Goal: Information Seeking & Learning: Learn about a topic

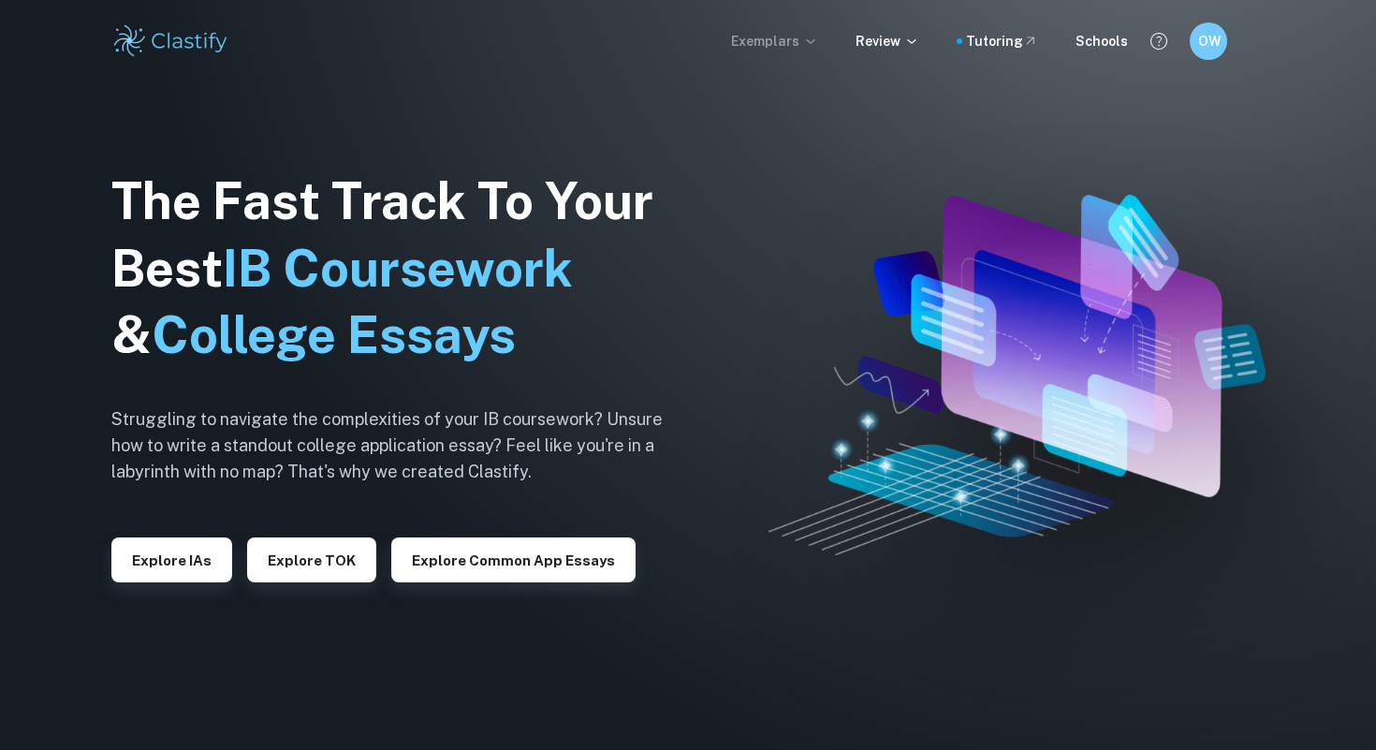
click at [818, 46] on icon at bounding box center [810, 41] width 15 height 15
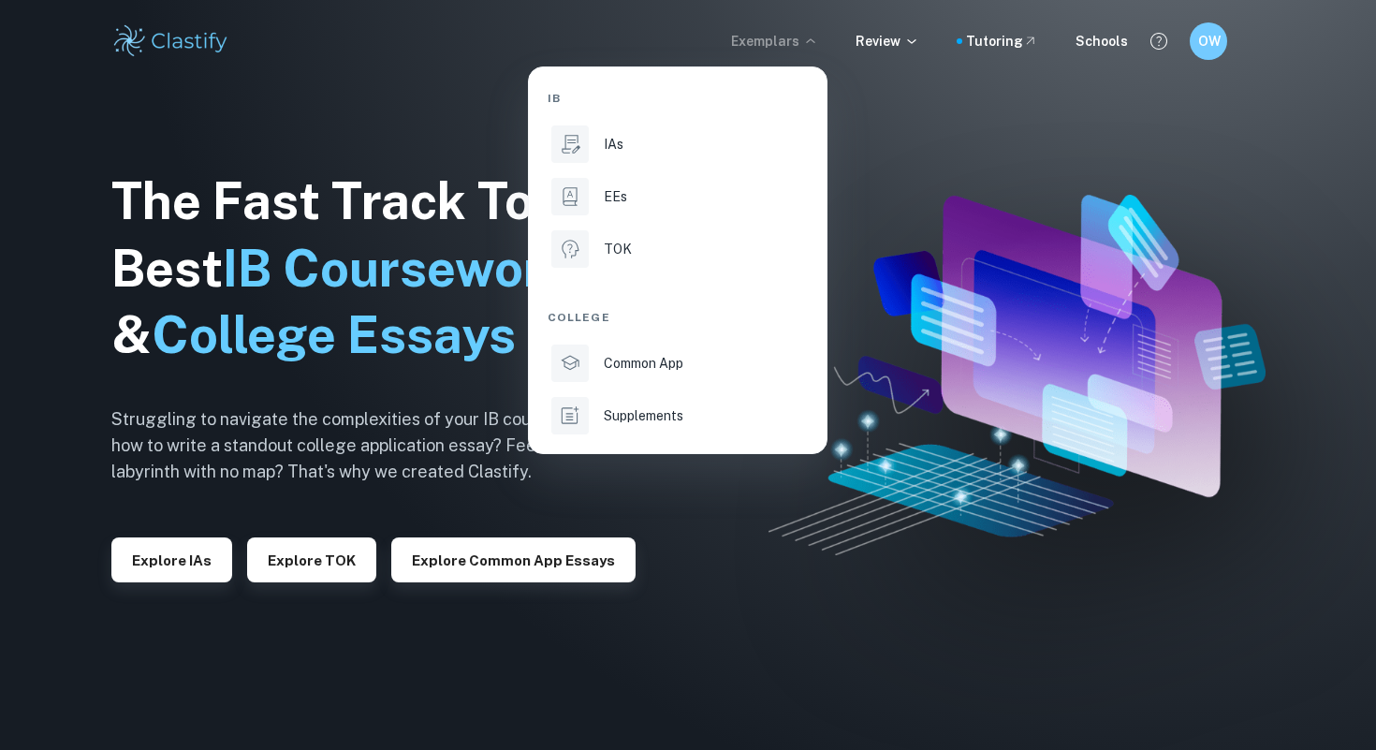
click at [639, 519] on div at bounding box center [688, 375] width 1376 height 750
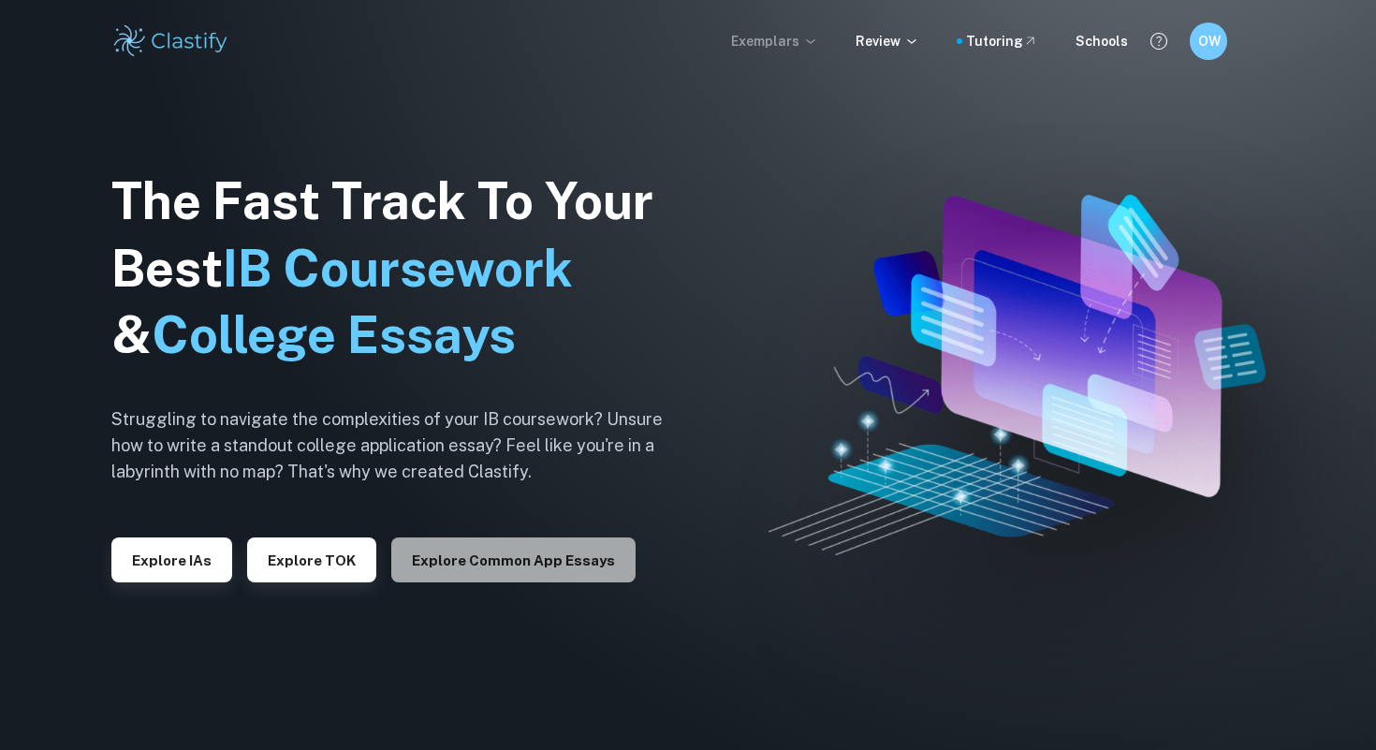
click at [510, 561] on button "Explore Common App essays" at bounding box center [513, 559] width 244 height 45
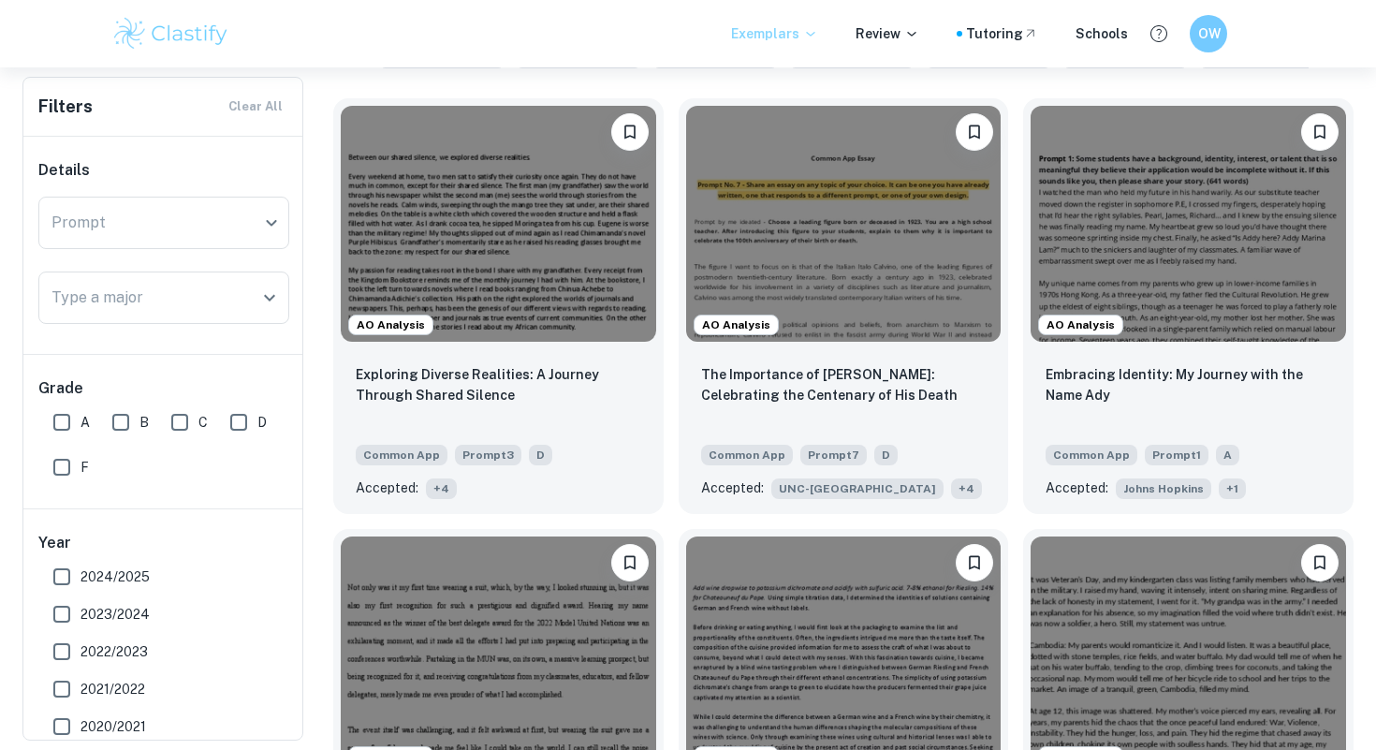
scroll to position [419, 0]
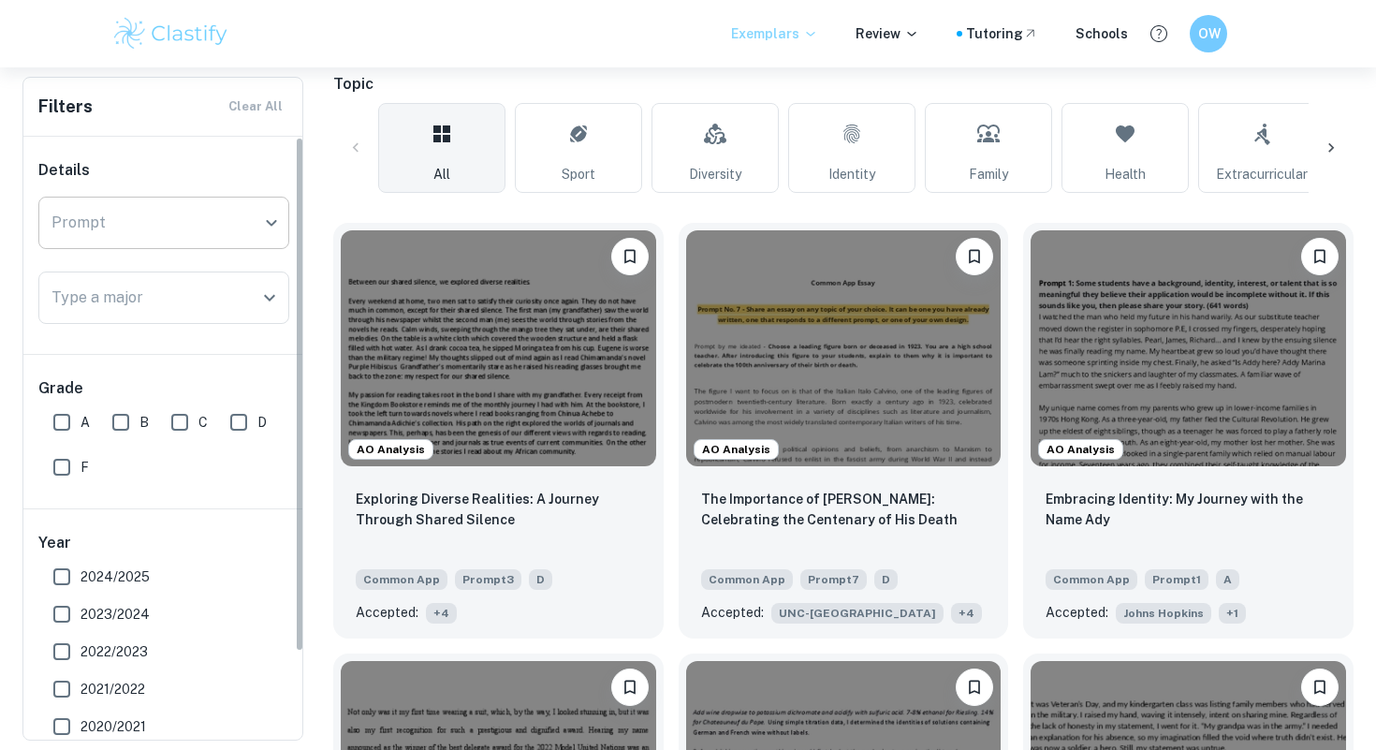
click at [191, 207] on body "We value your privacy We use cookies to enhance your browsing experience, serve…" at bounding box center [688, 23] width 1376 height 750
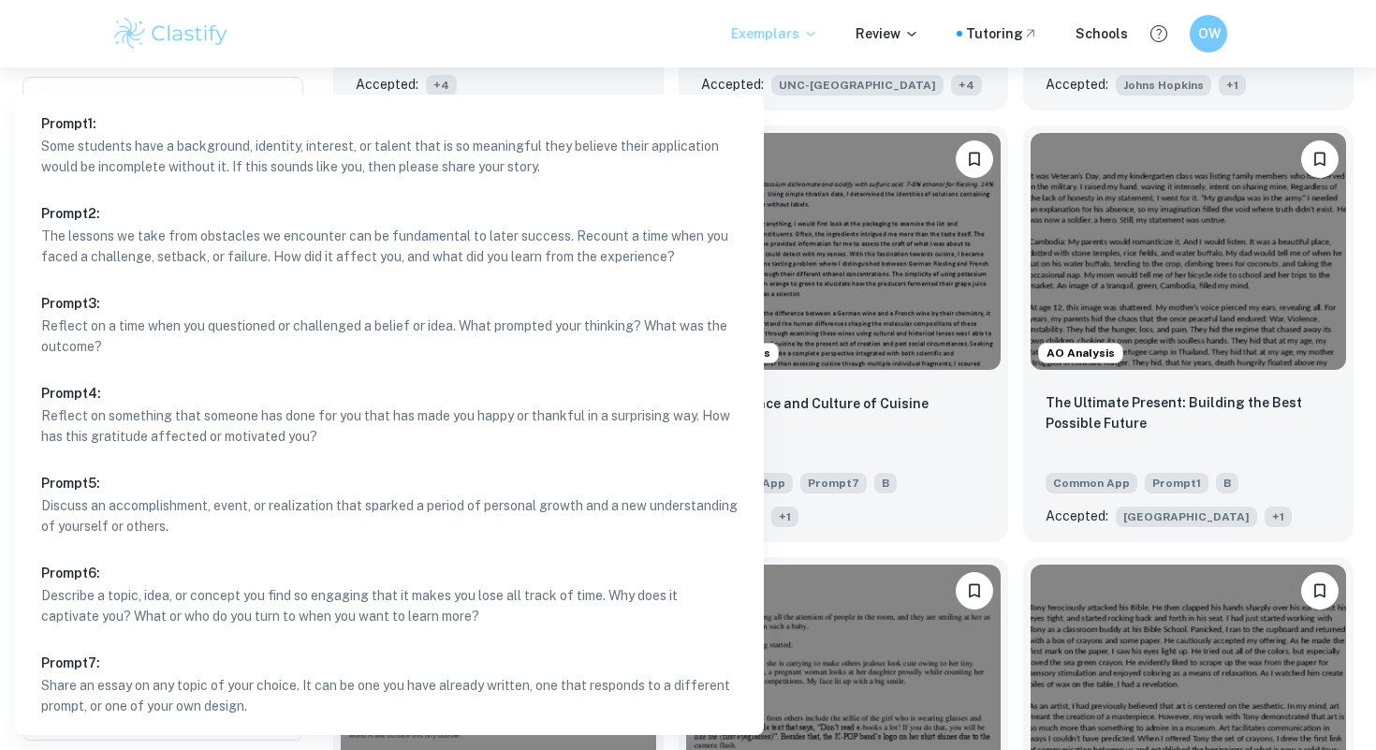
scroll to position [1177, 0]
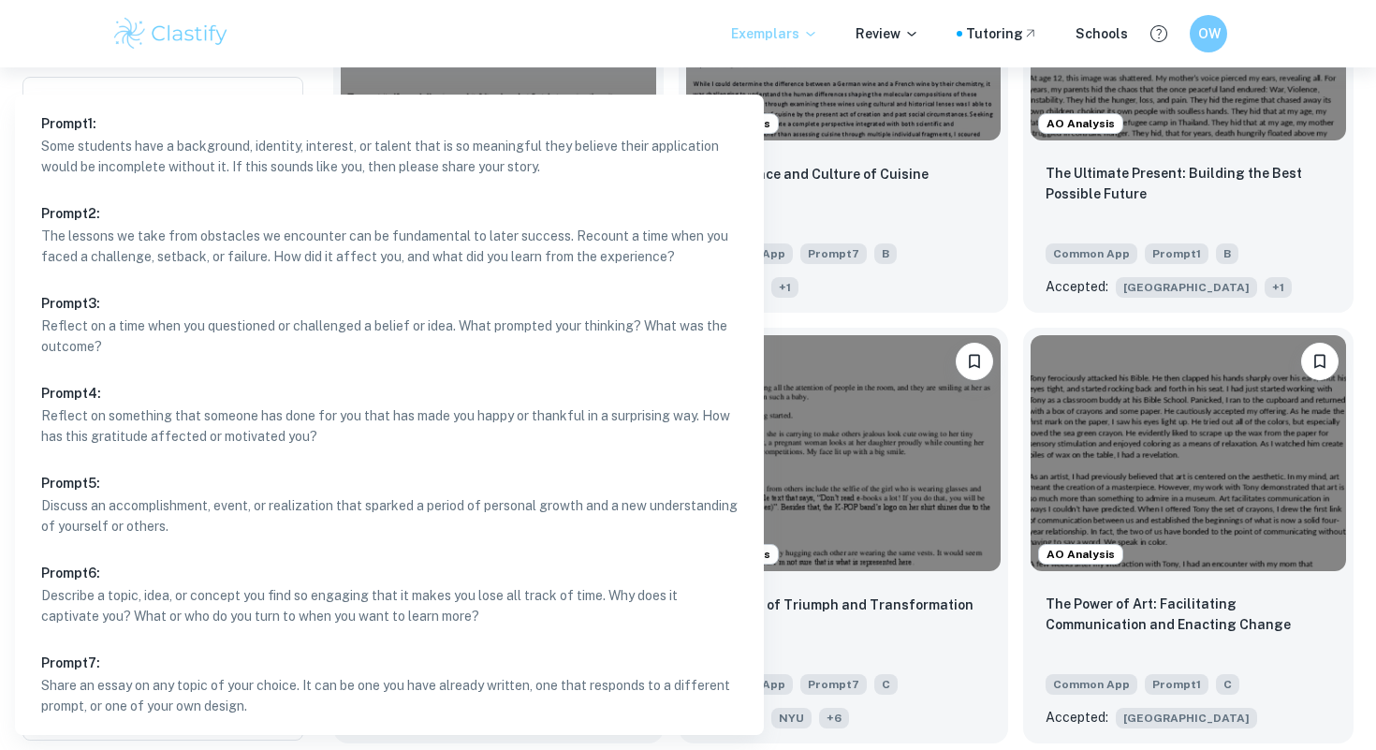
click at [157, 697] on p "Share an essay on any topic of your choice. It can be one you have already writ…" at bounding box center [389, 695] width 697 height 41
type input "7"
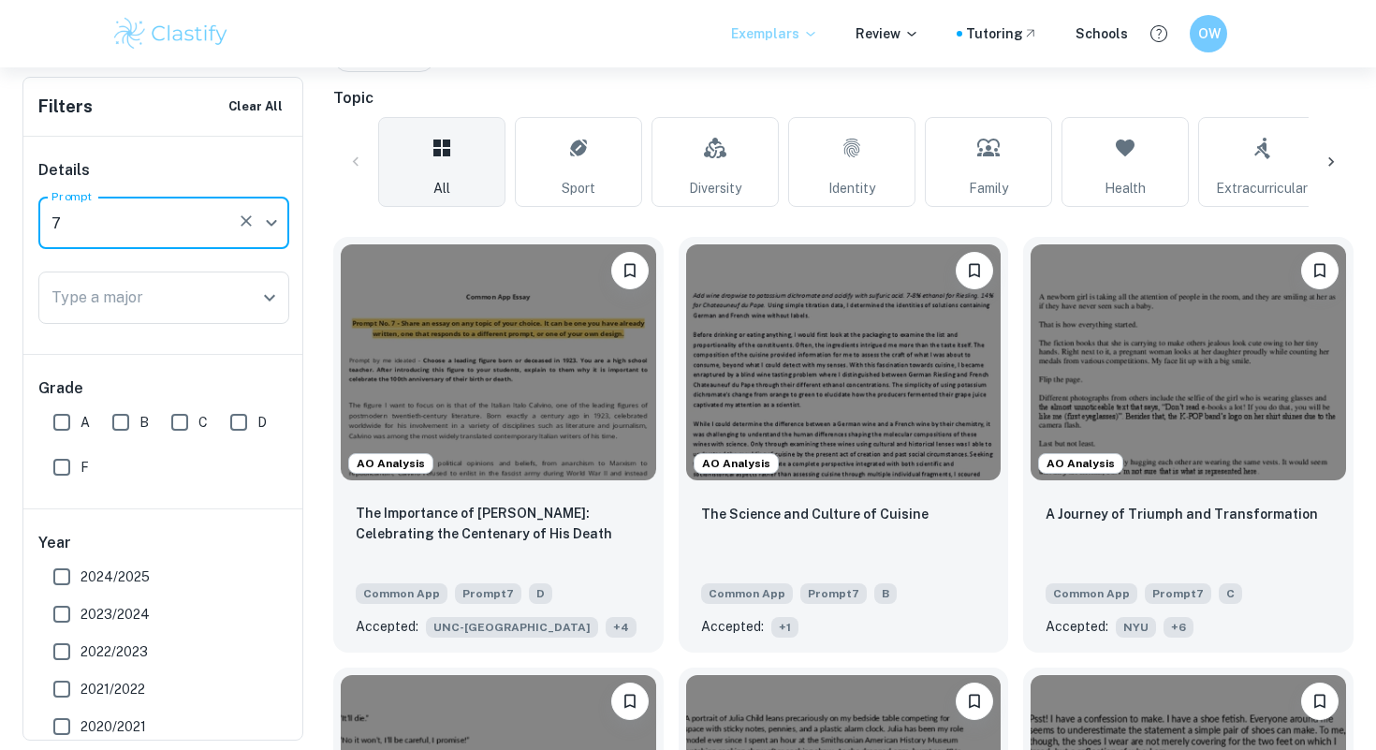
scroll to position [437, 0]
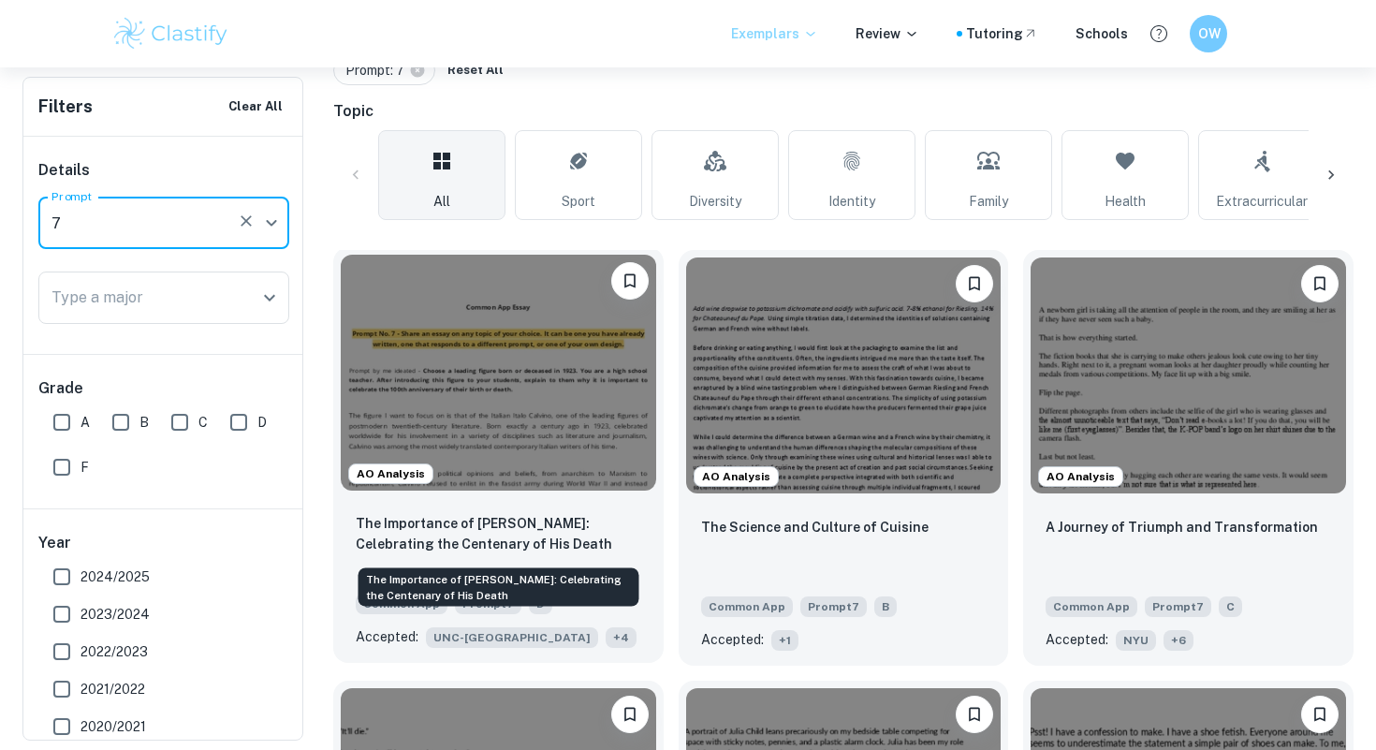
click at [499, 532] on p "The Importance of [PERSON_NAME]: Celebrating the Centenary of His Death" at bounding box center [499, 533] width 286 height 41
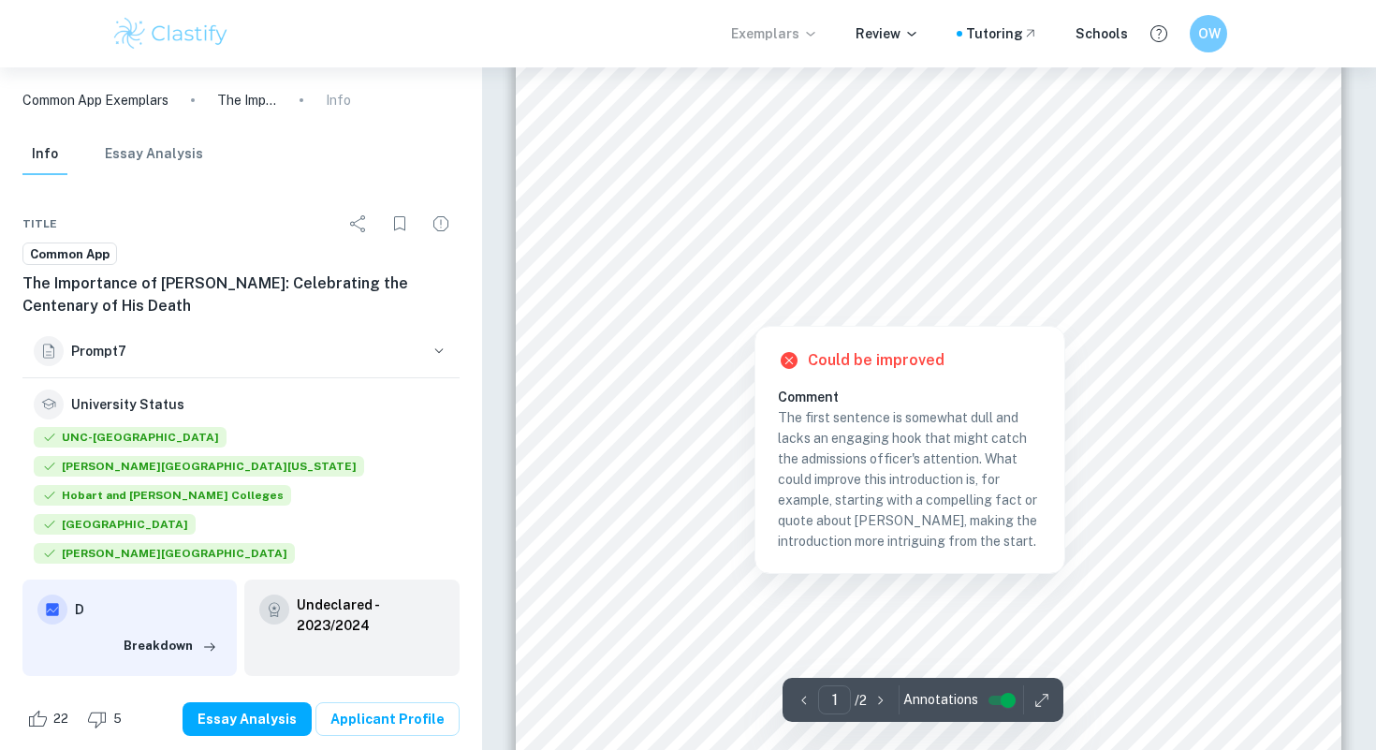
scroll to position [134, 0]
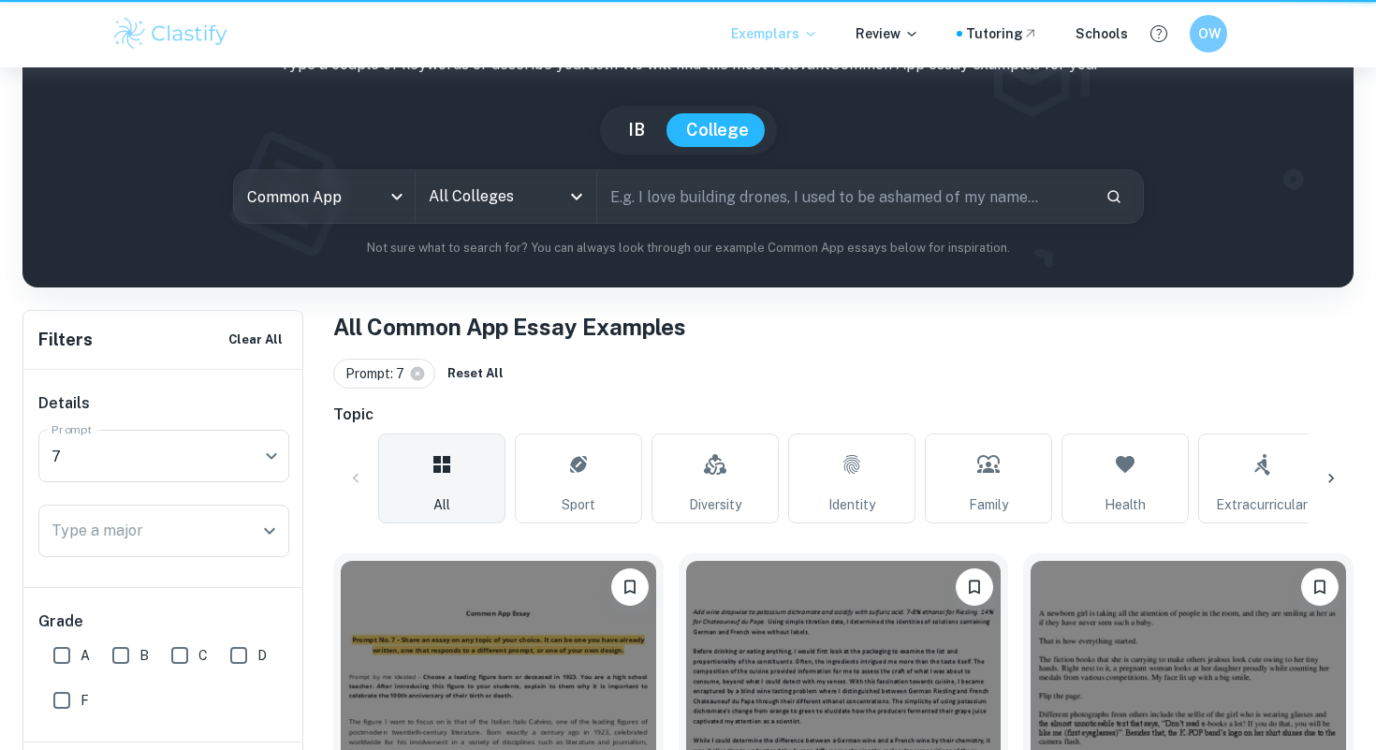
scroll to position [437, 0]
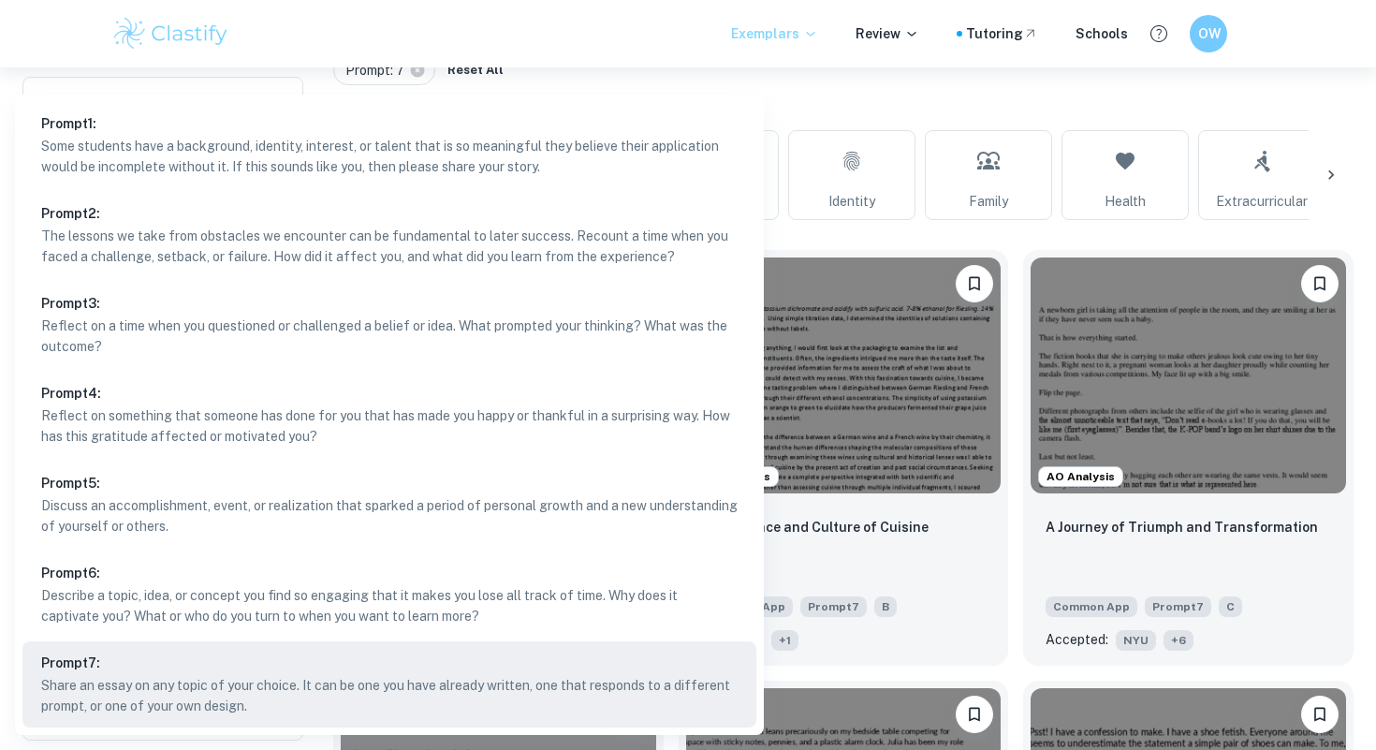
click at [182, 242] on body "We value your privacy We use cookies to enhance your browsing experience, serve…" at bounding box center [688, 5] width 1376 height 750
click at [138, 168] on p "Some students have a background, identity, interest, or talent that is so meani…" at bounding box center [389, 156] width 697 height 41
type input "1"
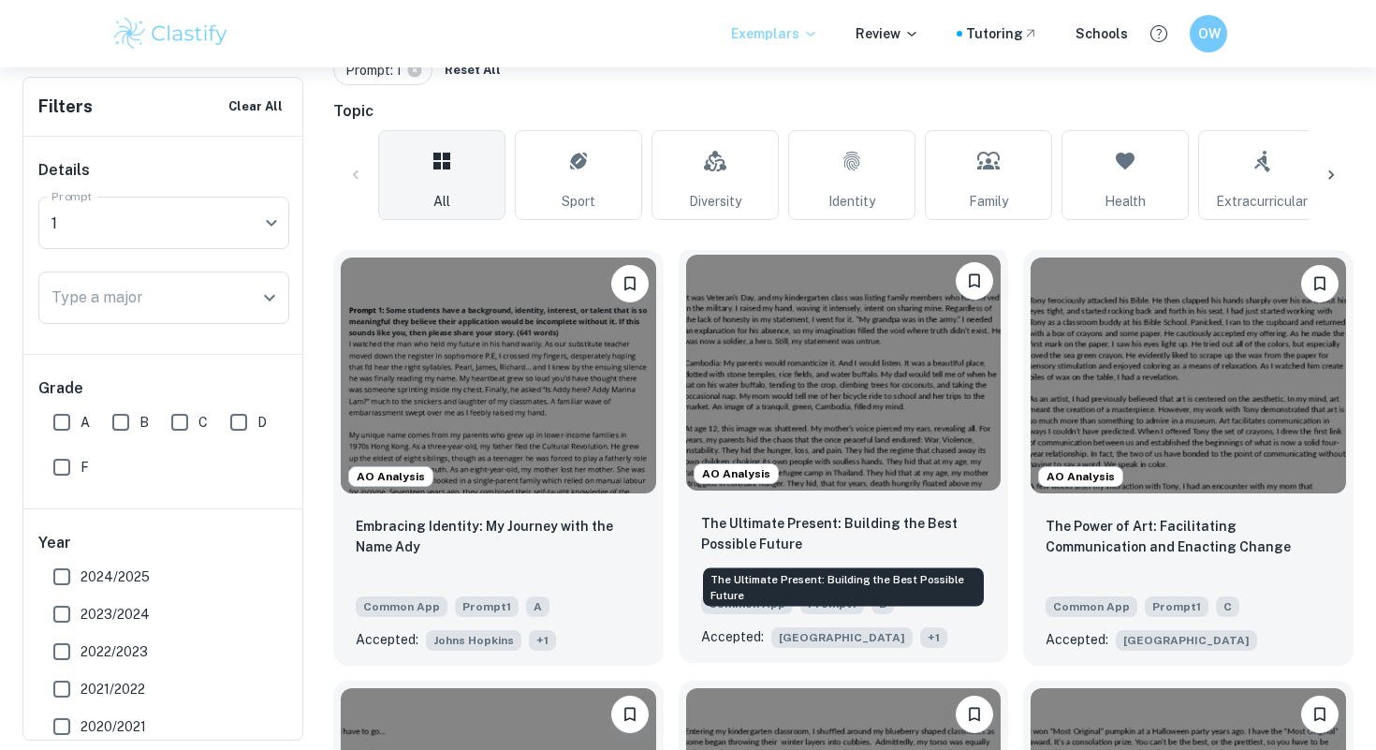
click at [891, 552] on p "The Ultimate Present: Building the Best Possible Future" at bounding box center [844, 533] width 286 height 41
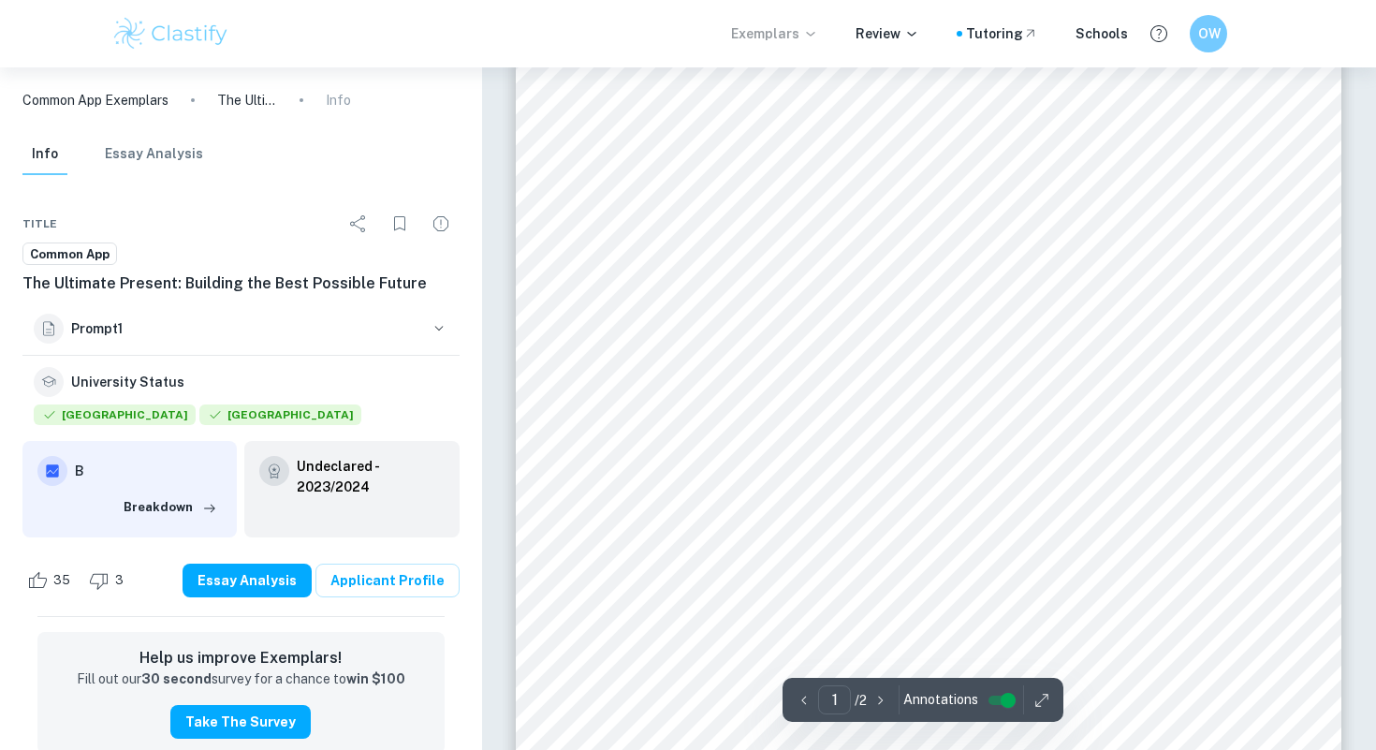
scroll to position [228, 0]
type input "2"
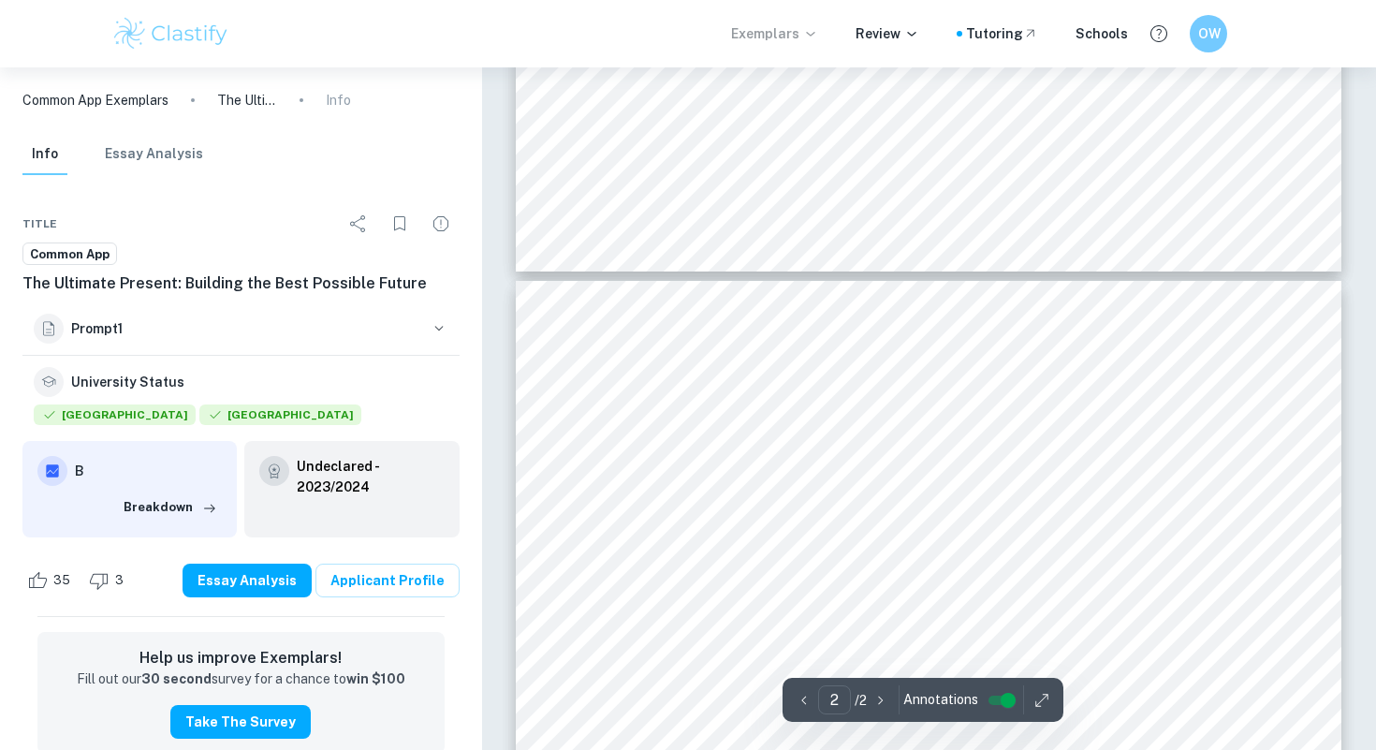
scroll to position [995, 0]
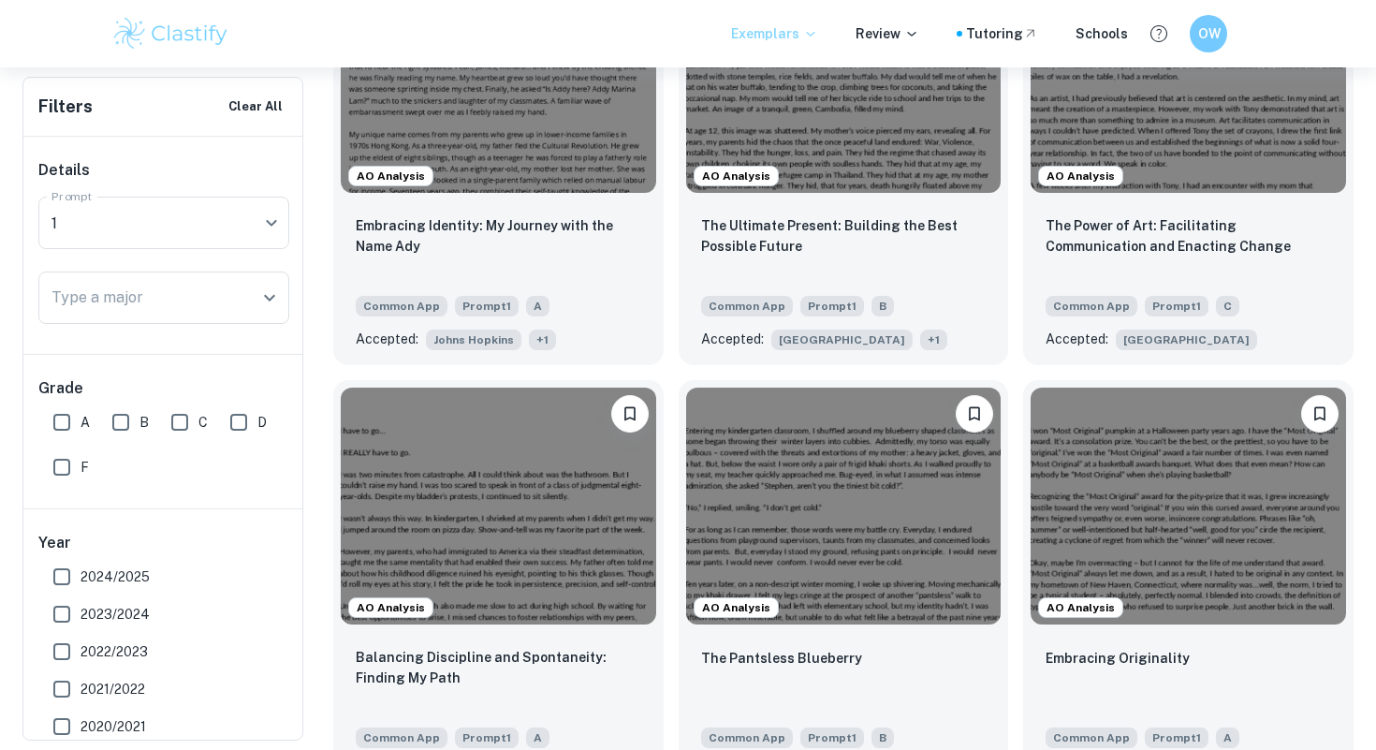
scroll to position [742, 0]
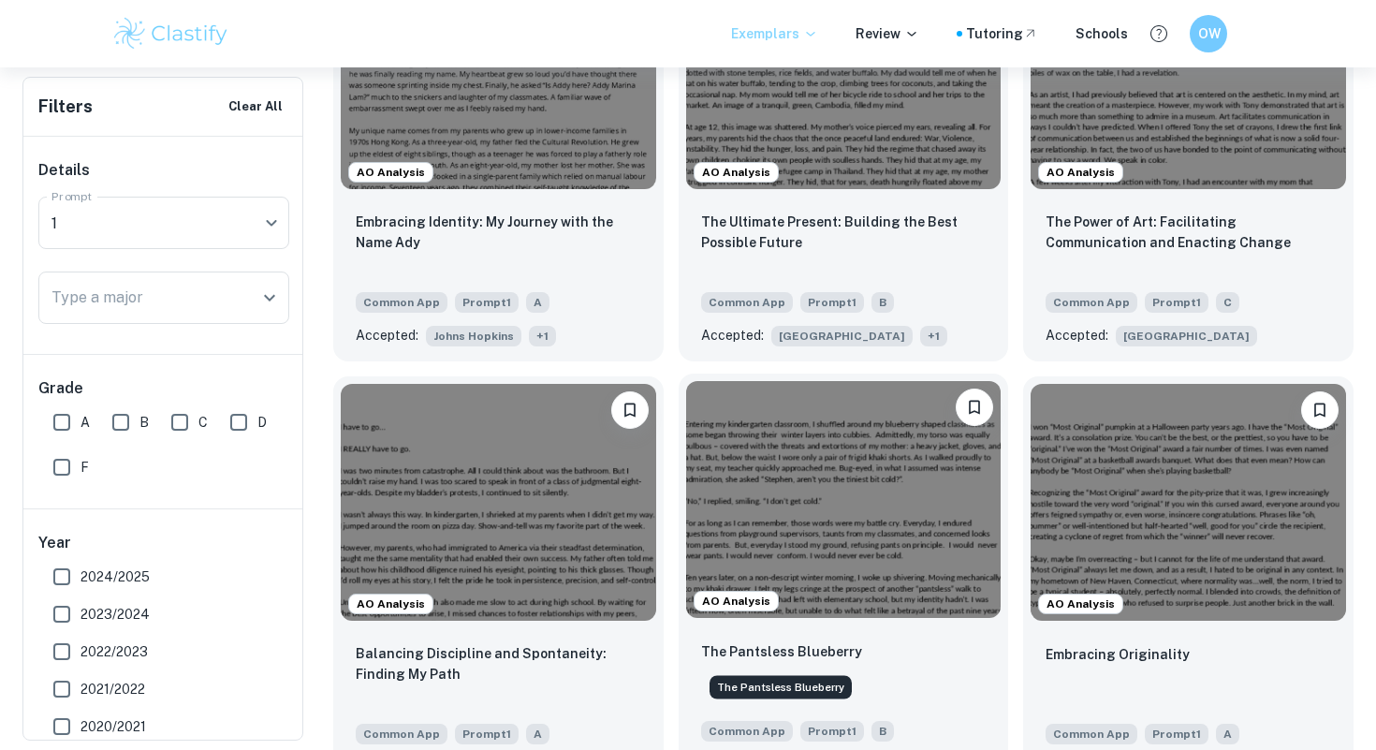
click at [812, 647] on p "The Pantsless Blueberry" at bounding box center [781, 651] width 161 height 21
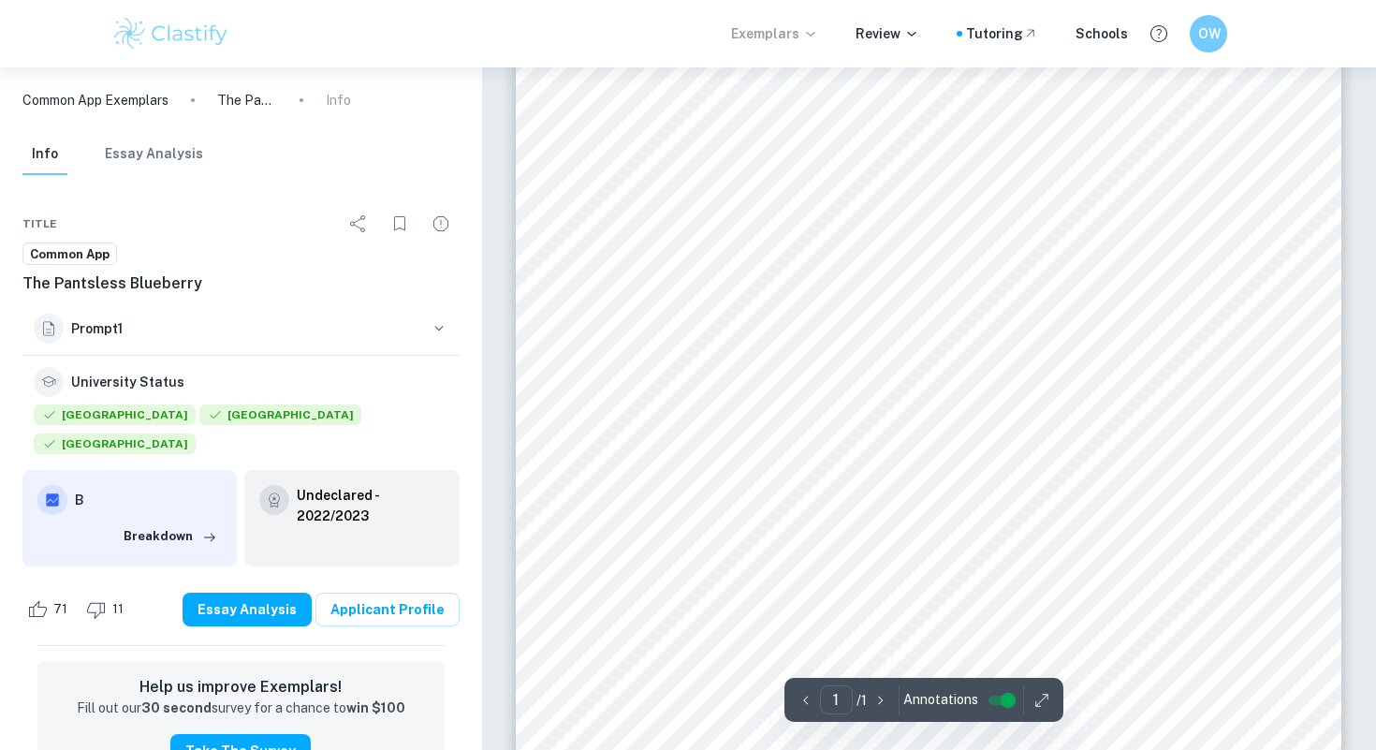
scroll to position [522, 0]
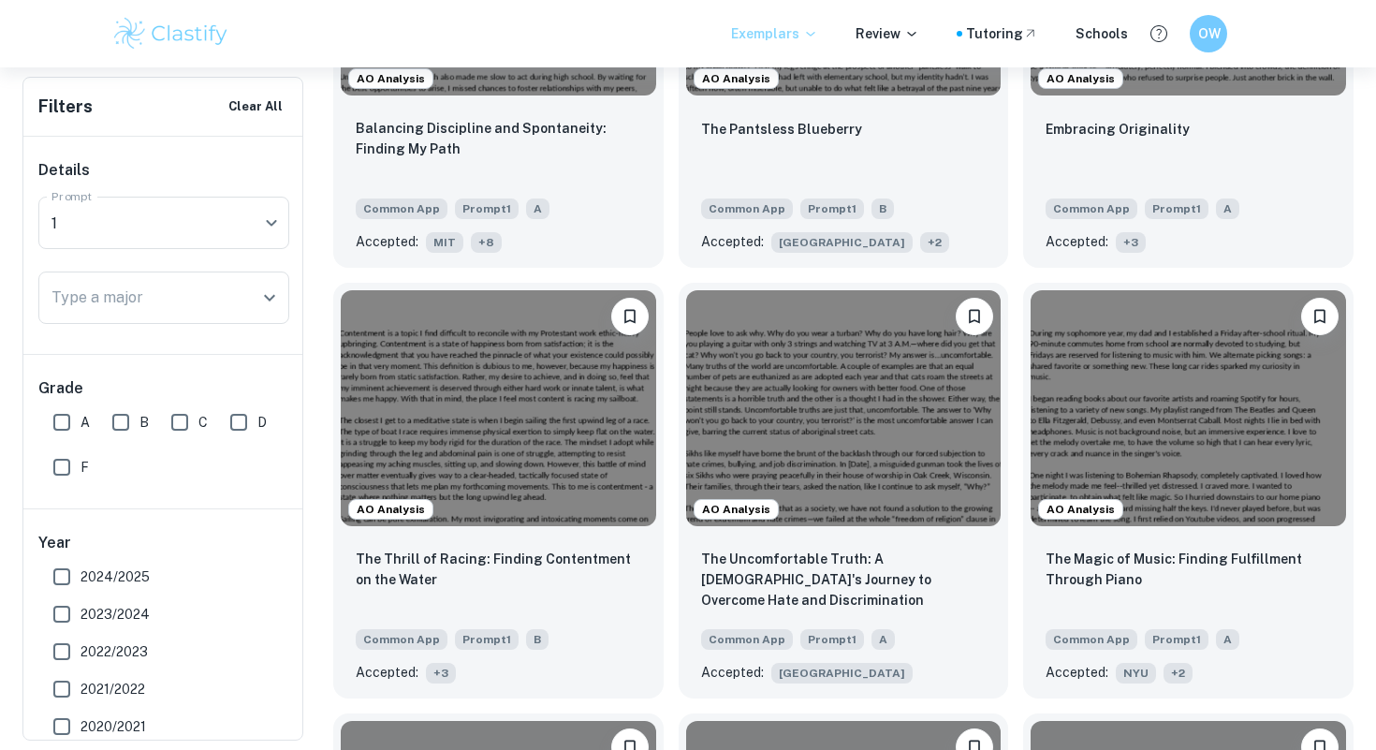
scroll to position [1270, 0]
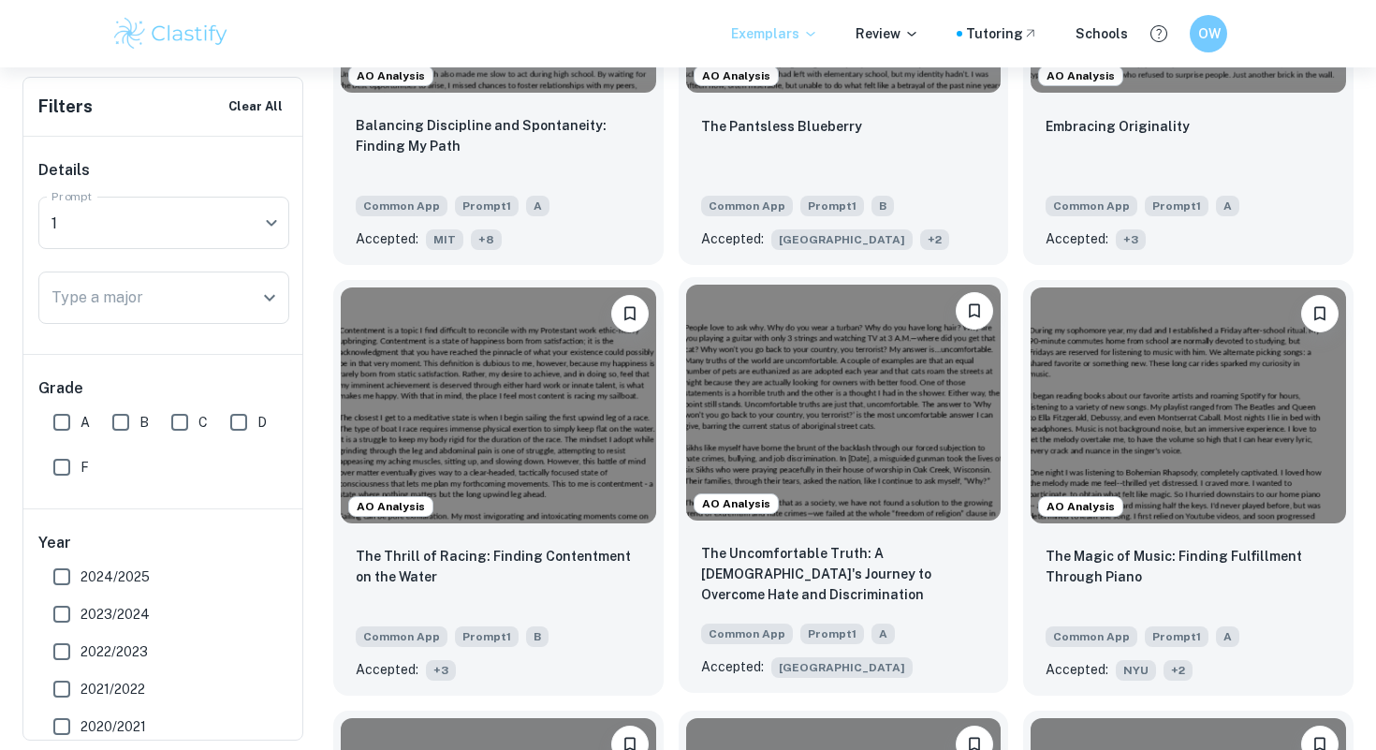
click at [908, 592] on div "The Uncomfortable Truth: A [DEMOGRAPHIC_DATA]'s Journey to Overcome Hate and Di…" at bounding box center [844, 575] width 286 height 64
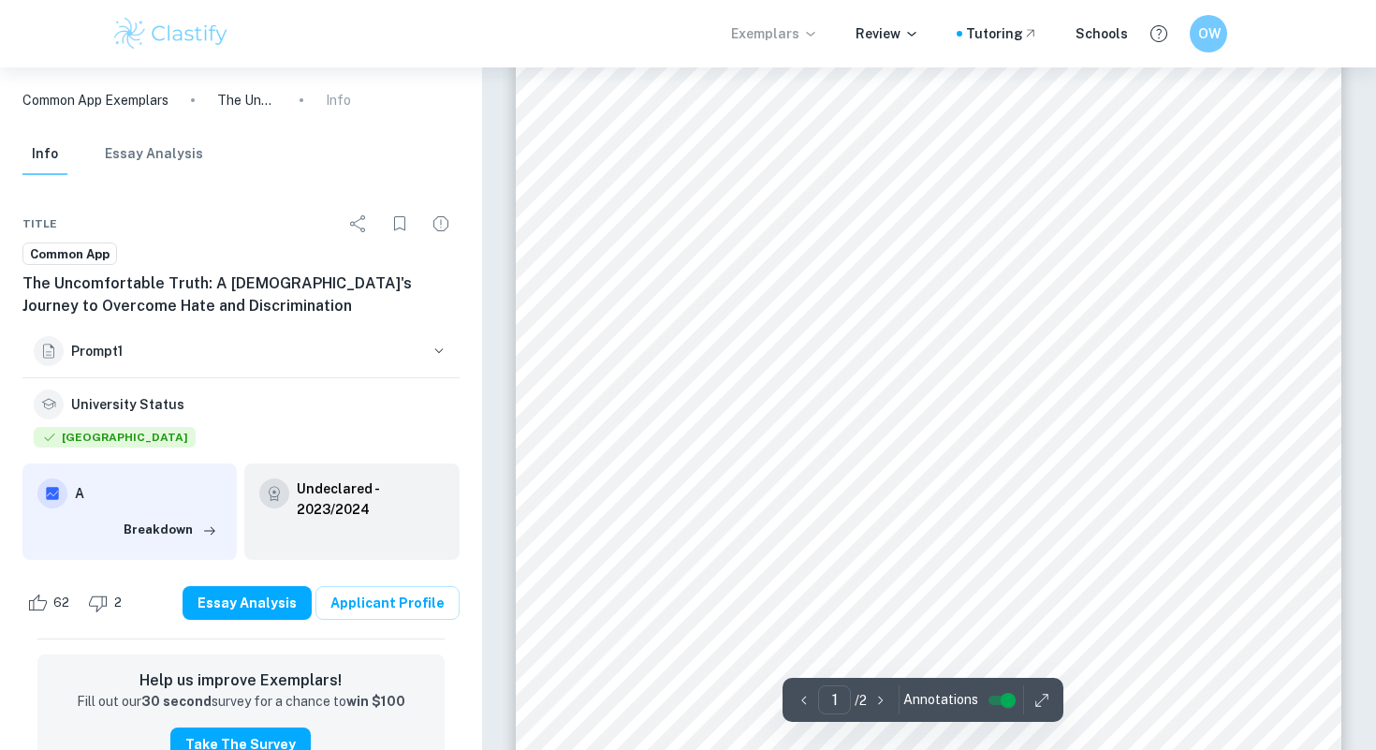
scroll to position [102, 0]
type input "2"
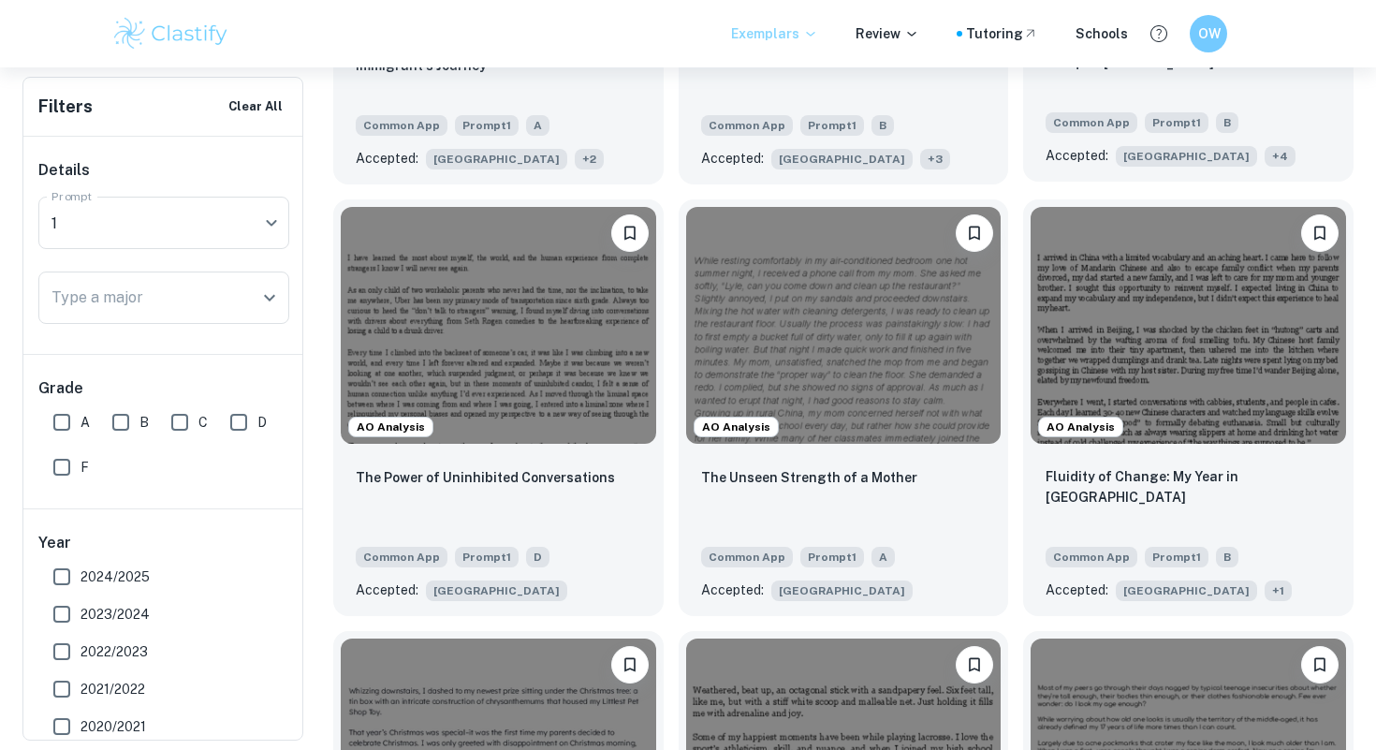
scroll to position [6096, 0]
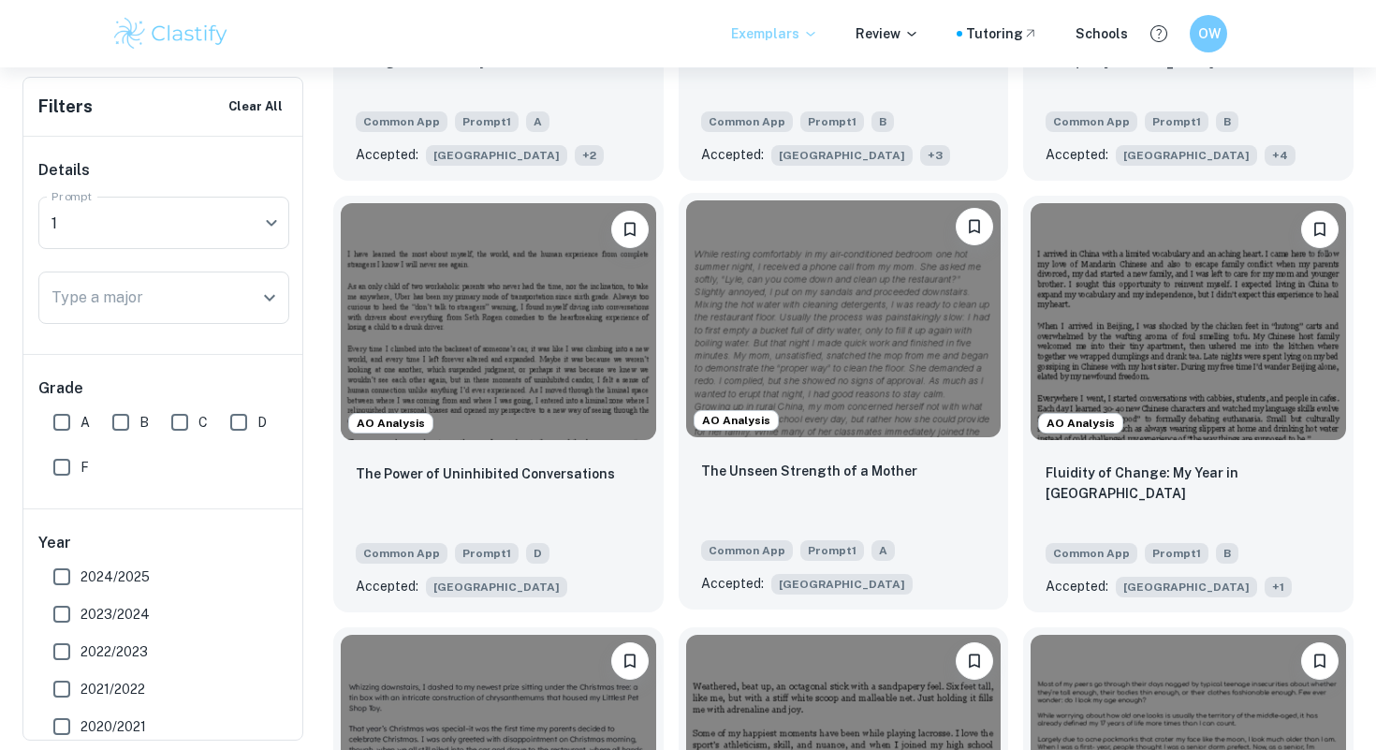
click at [927, 515] on div "The Unseen Strength of a Mother" at bounding box center [844, 492] width 286 height 64
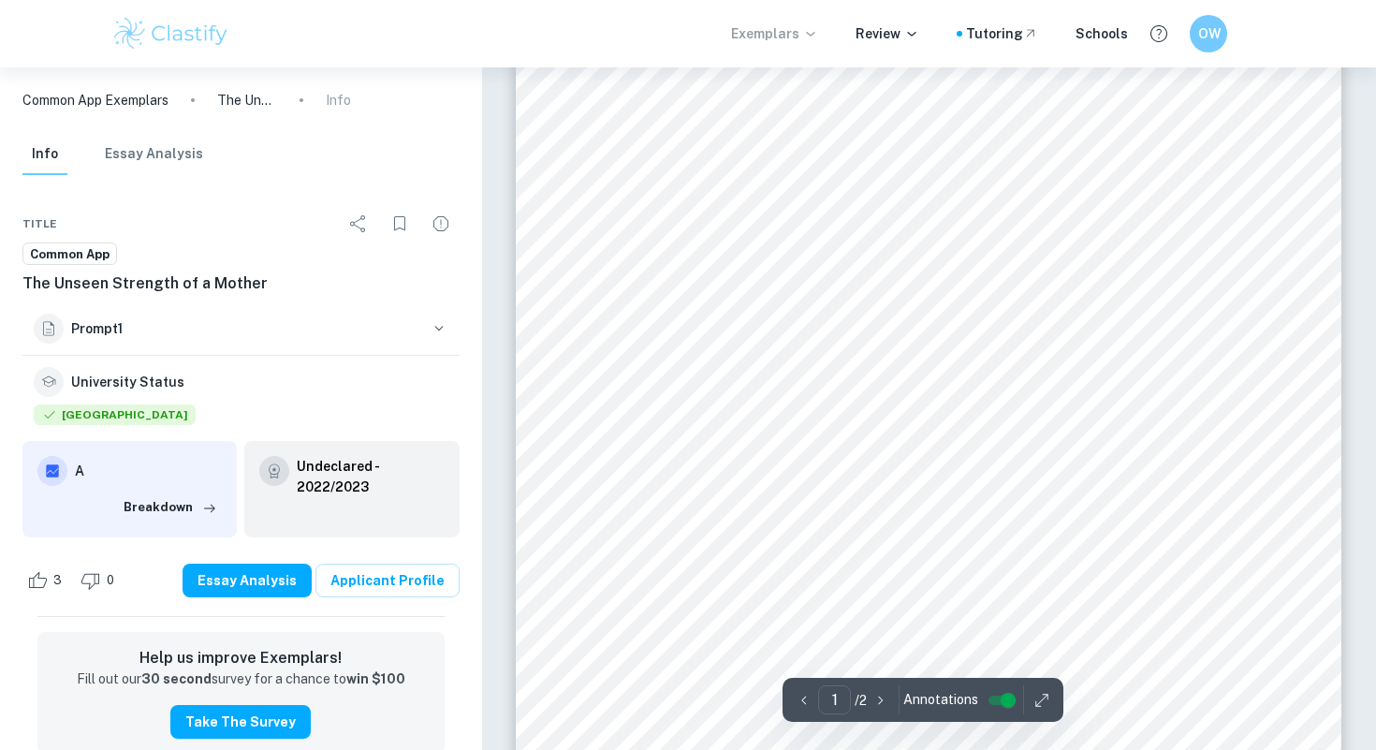
scroll to position [339, 0]
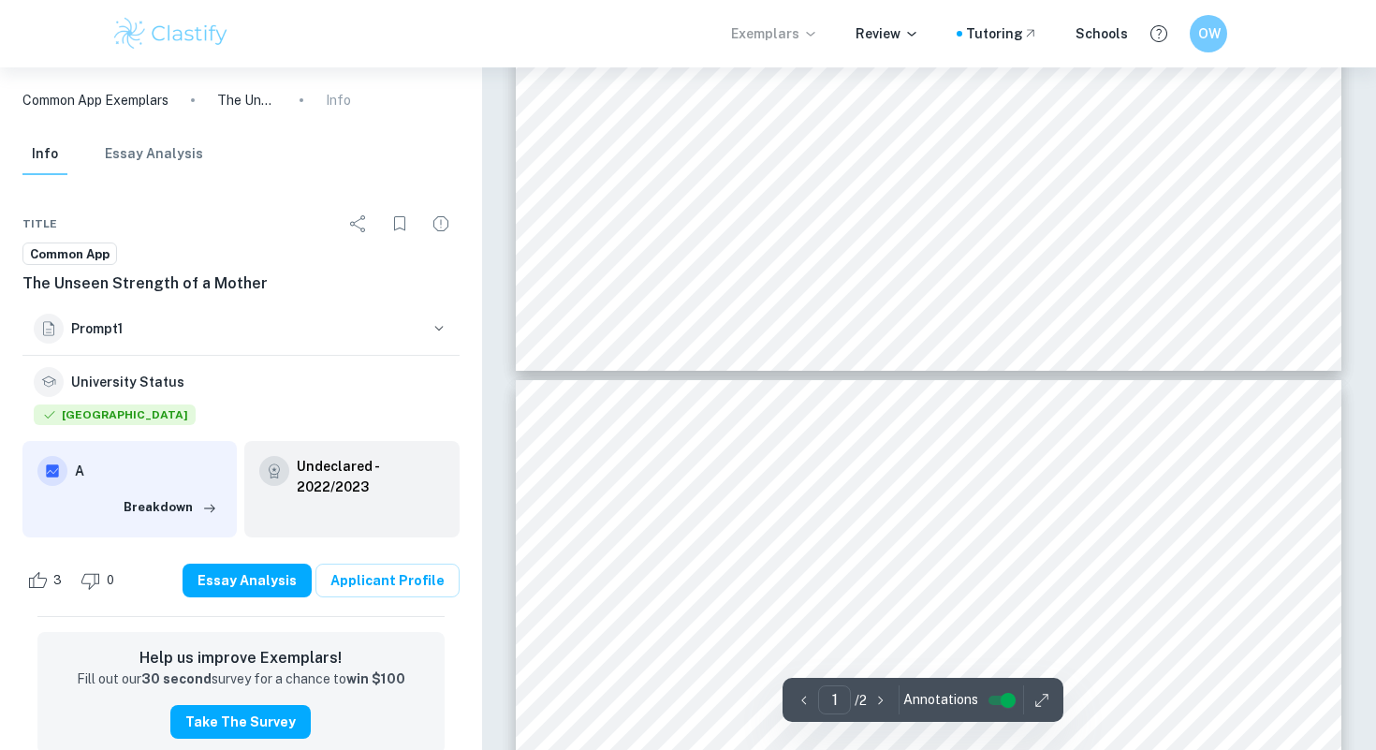
type input "2"
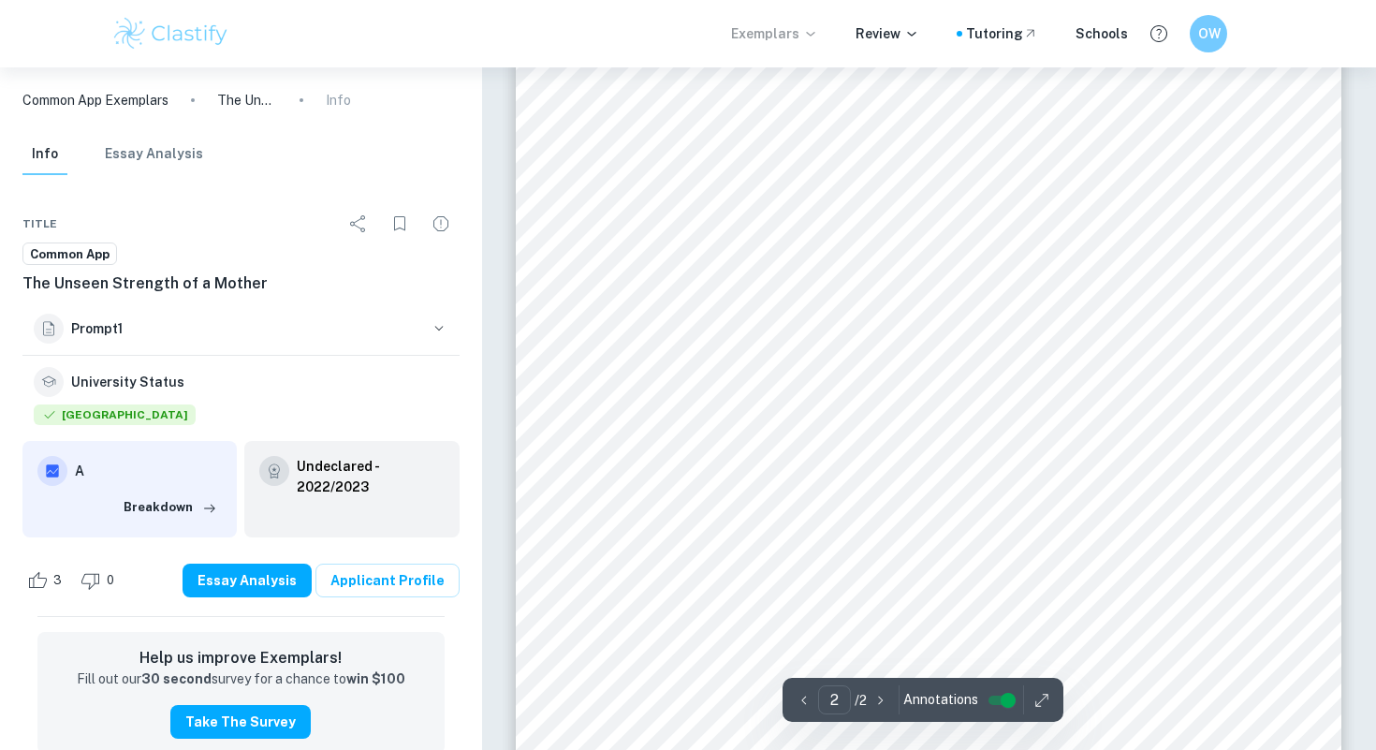
scroll to position [1409, 0]
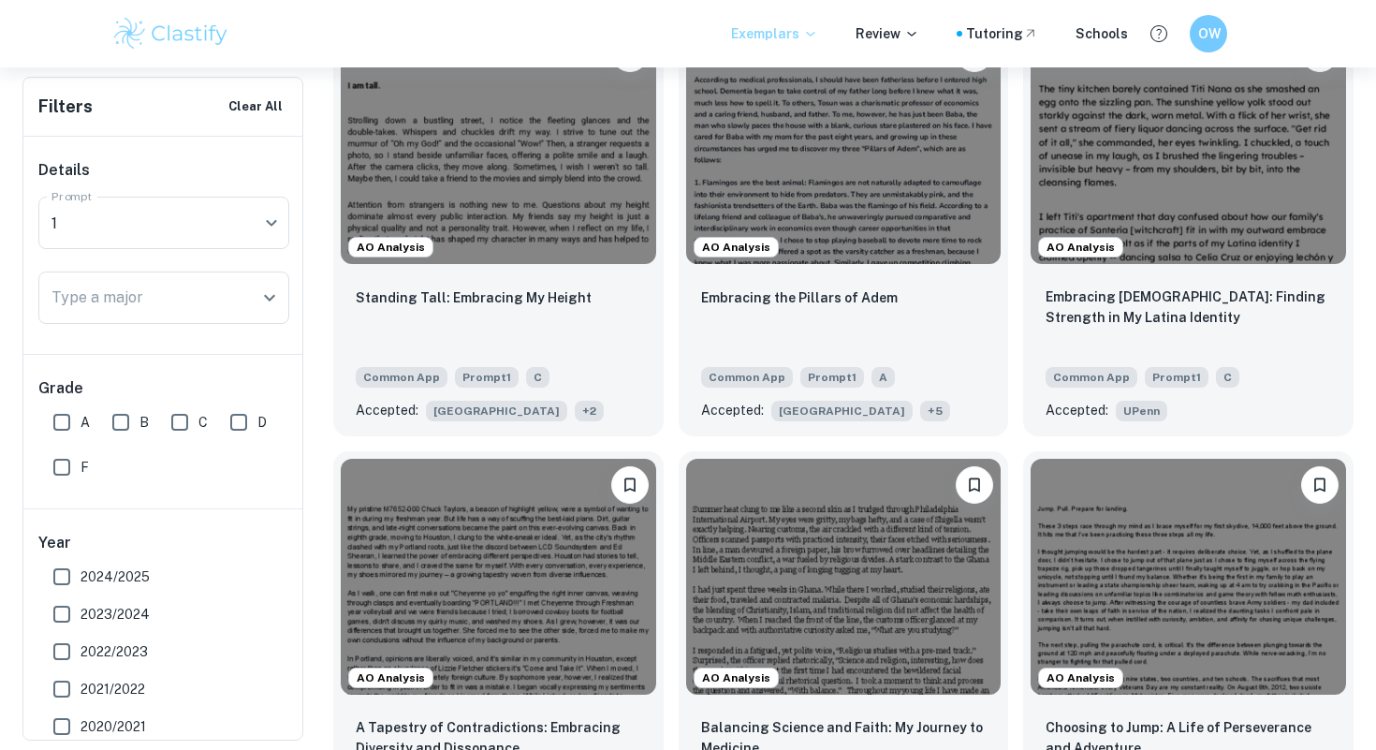
scroll to position [7137, 0]
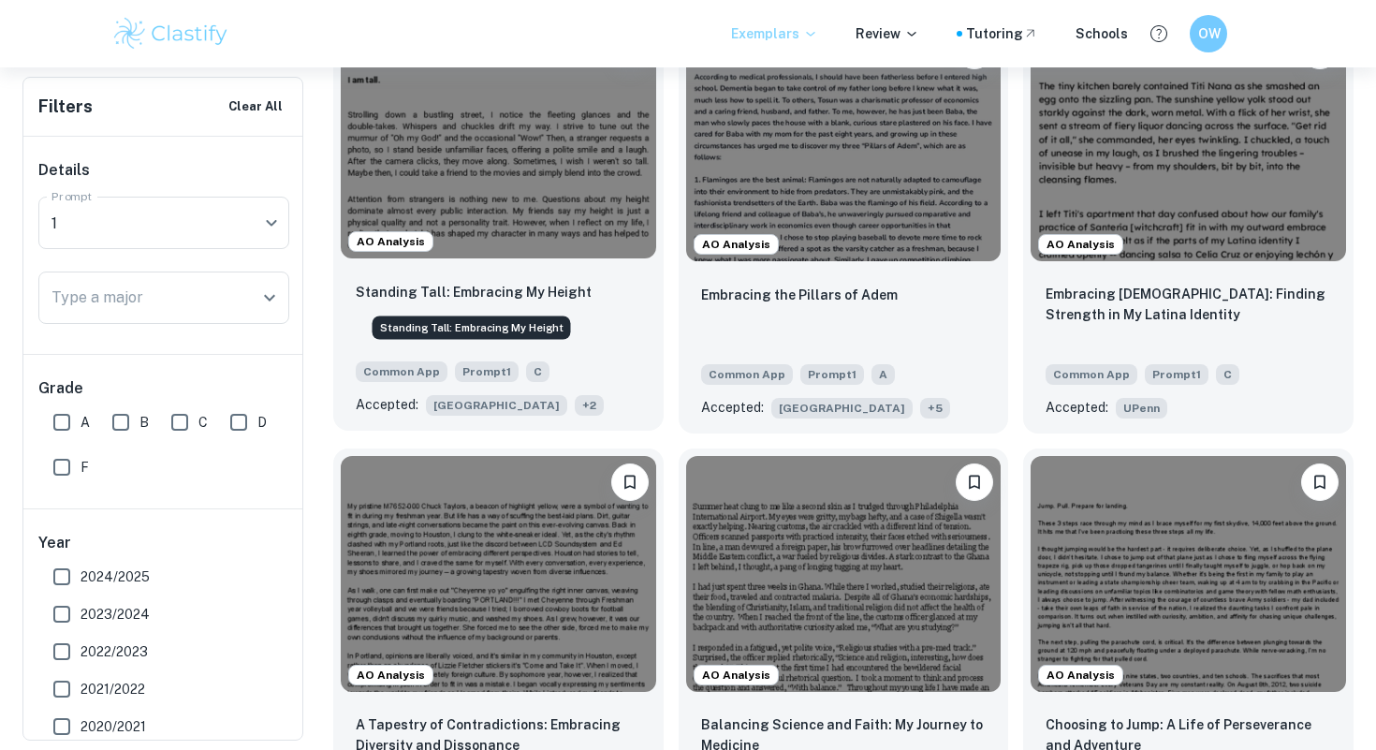
click at [539, 296] on p "Standing Tall: Embracing My Height" at bounding box center [474, 292] width 236 height 21
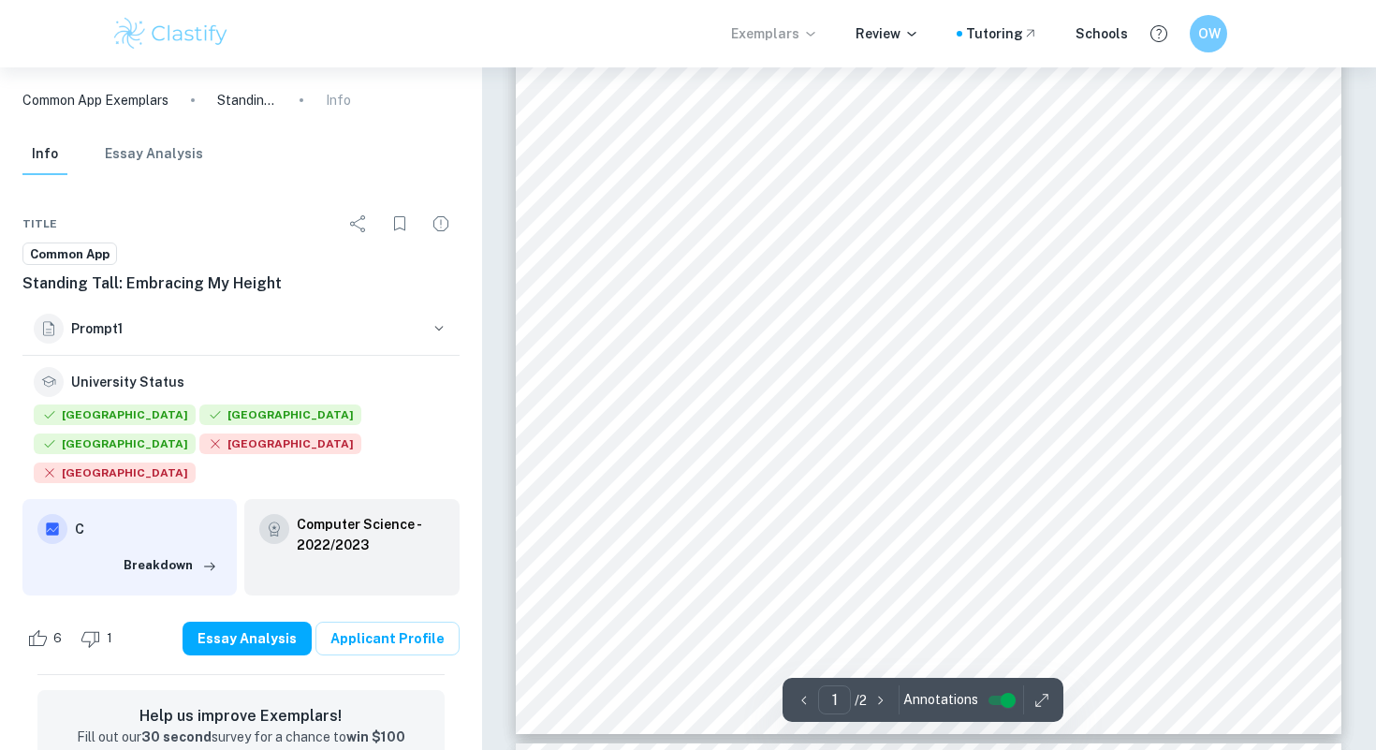
scroll to position [434, 0]
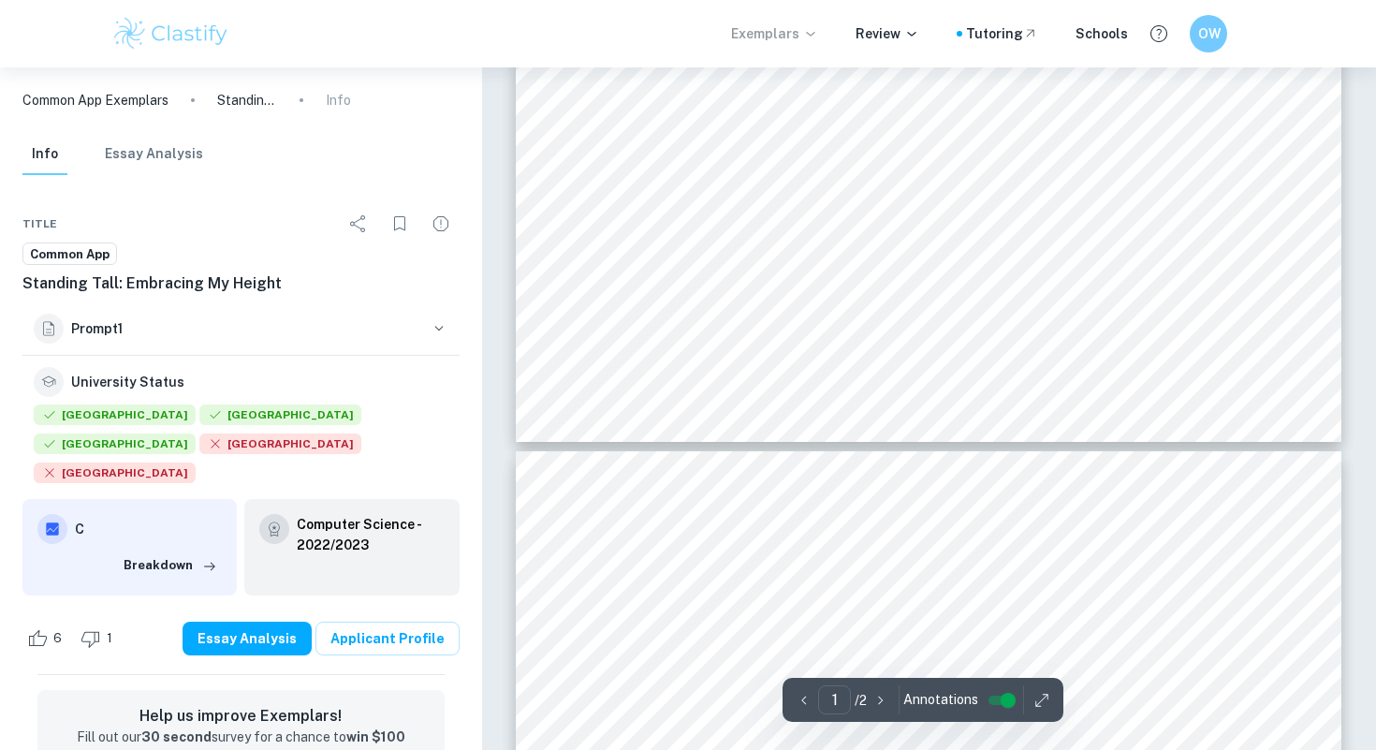
type input "2"
